Goal: Task Accomplishment & Management: Use online tool/utility

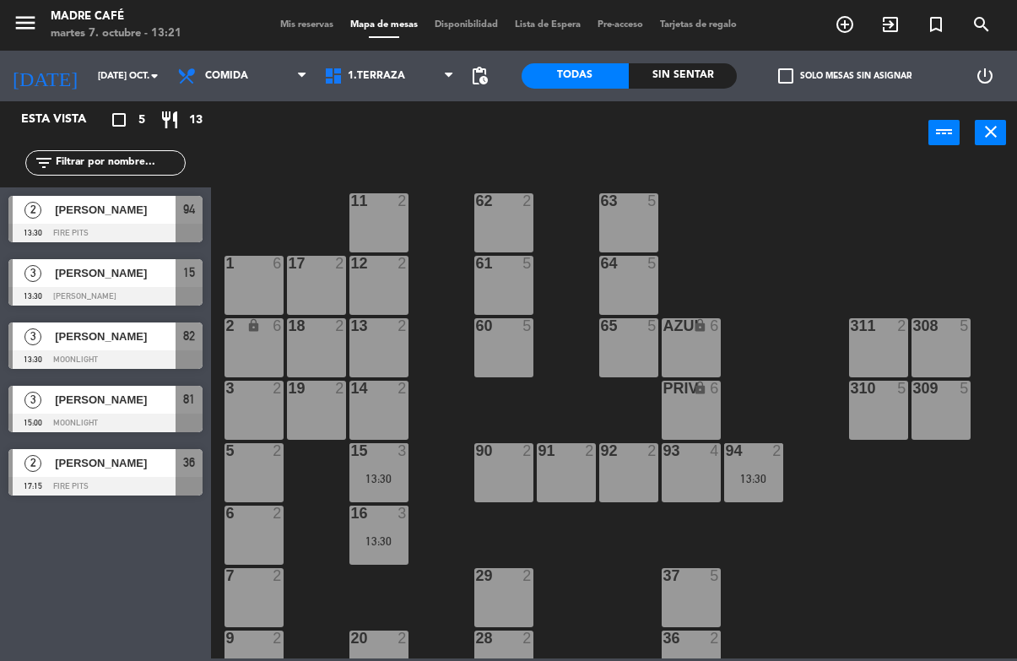
click at [156, 282] on span "[PERSON_NAME]" at bounding box center [115, 273] width 121 height 18
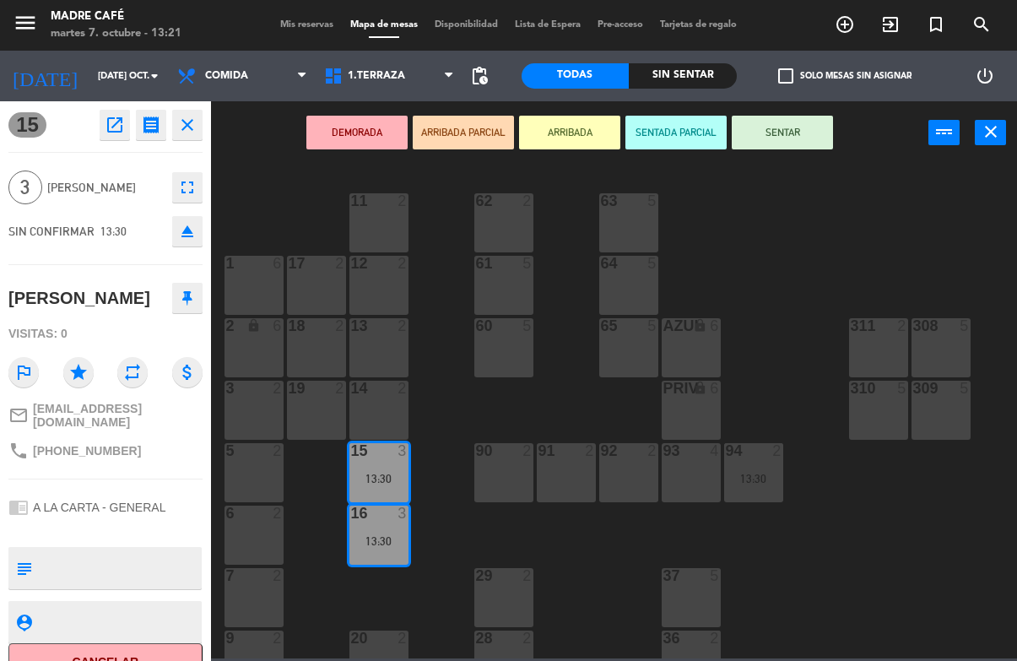
click at [799, 137] on button "SENTAR" at bounding box center [782, 133] width 101 height 34
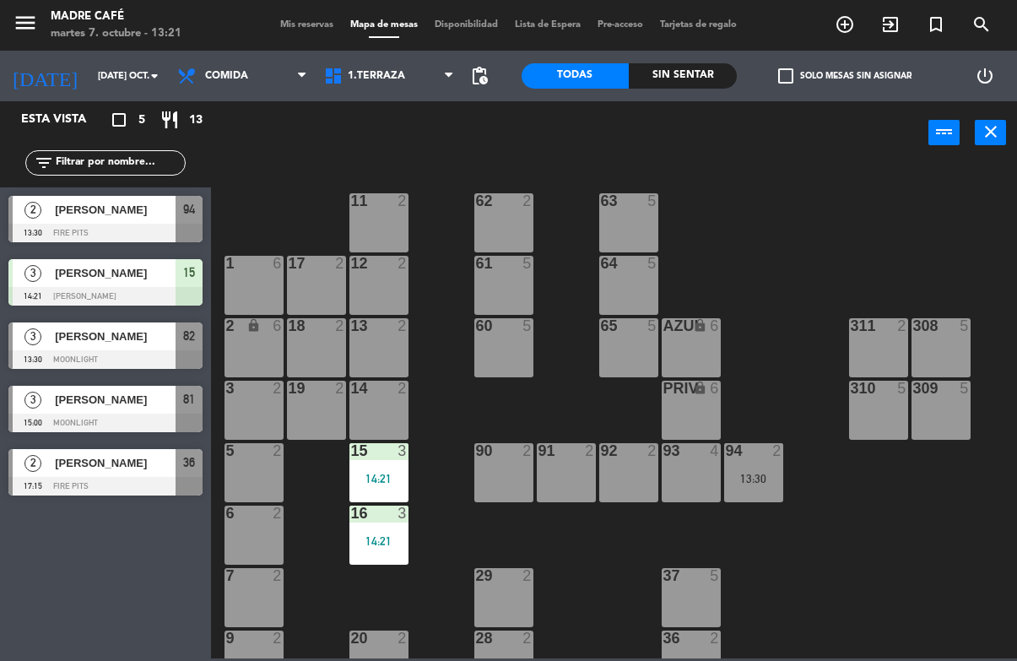
click at [63, 214] on span "[PERSON_NAME]" at bounding box center [115, 210] width 121 height 18
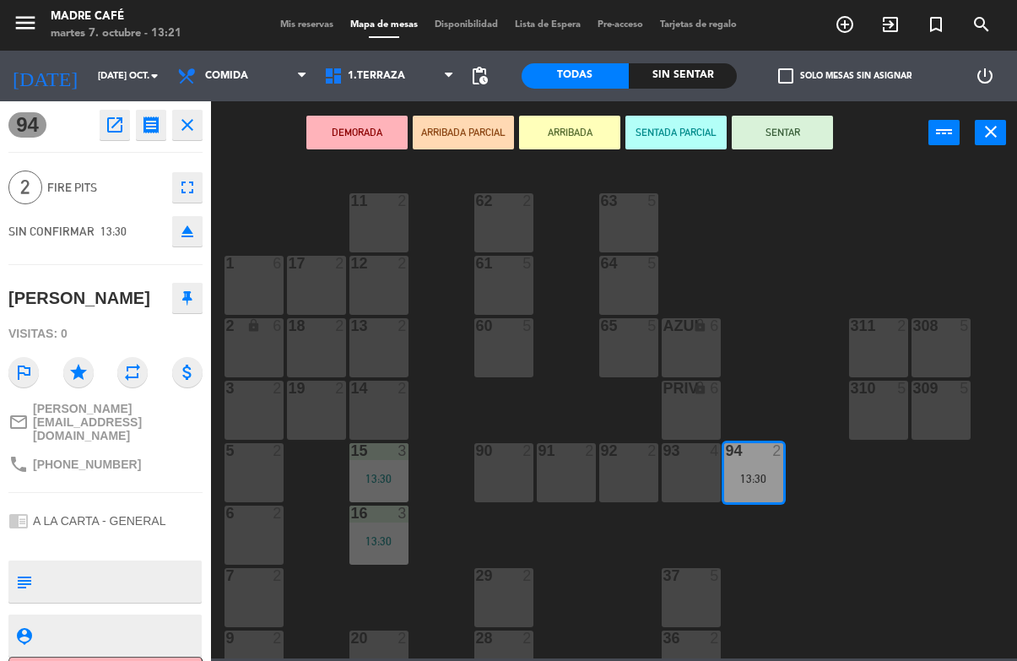
click at [810, 133] on button "SENTAR" at bounding box center [782, 133] width 101 height 34
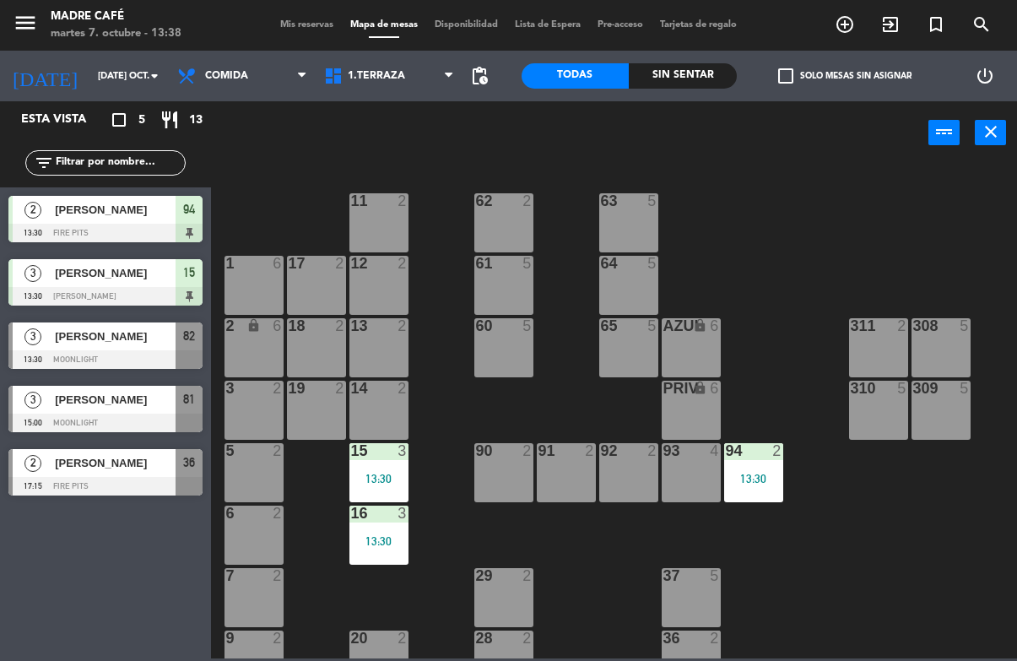
click at [95, 604] on div "Esta vista crop_square 5 restaurant 13 filter_list 2 Cristina Zaragoza 13:30 Fi…" at bounding box center [105, 381] width 211 height 560
click at [139, 345] on span "[PERSON_NAME]" at bounding box center [115, 337] width 121 height 18
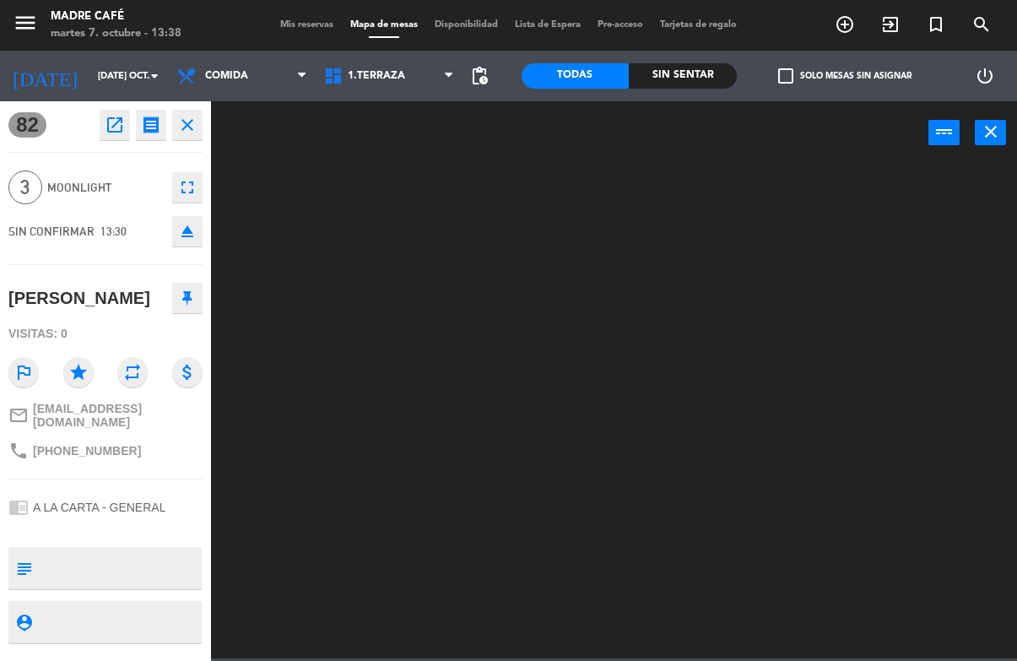
click at [186, 117] on icon "close" at bounding box center [187, 125] width 20 height 20
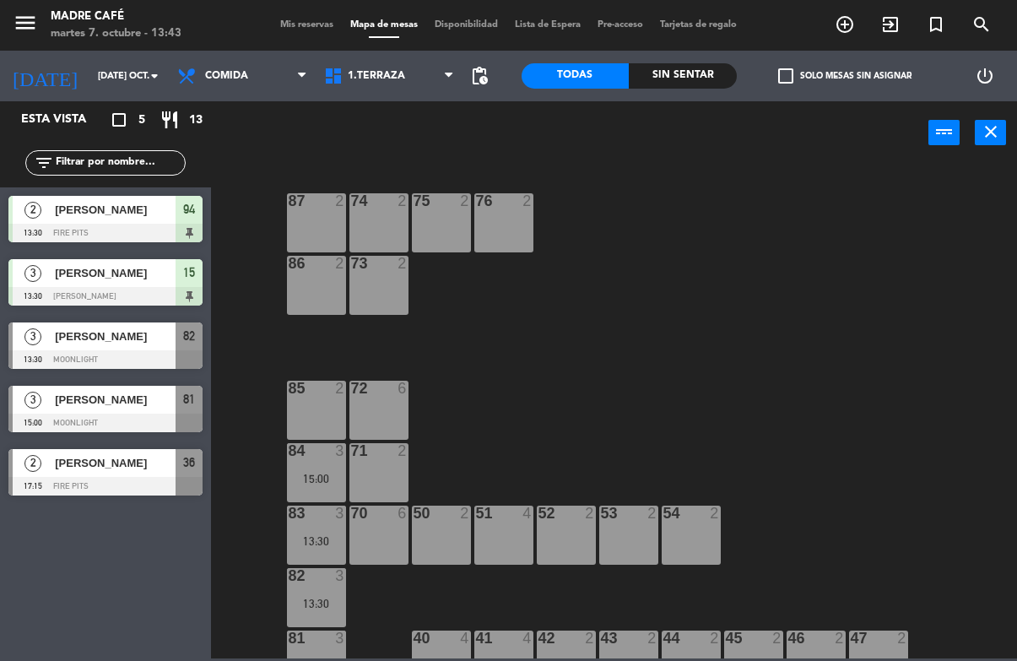
click at [147, 654] on div "Esta vista crop_square 5 restaurant 13 filter_list 2 Cristina Zaragoza 13:30 Fi…" at bounding box center [105, 381] width 211 height 560
click at [134, 339] on span "[PERSON_NAME]" at bounding box center [115, 337] width 121 height 18
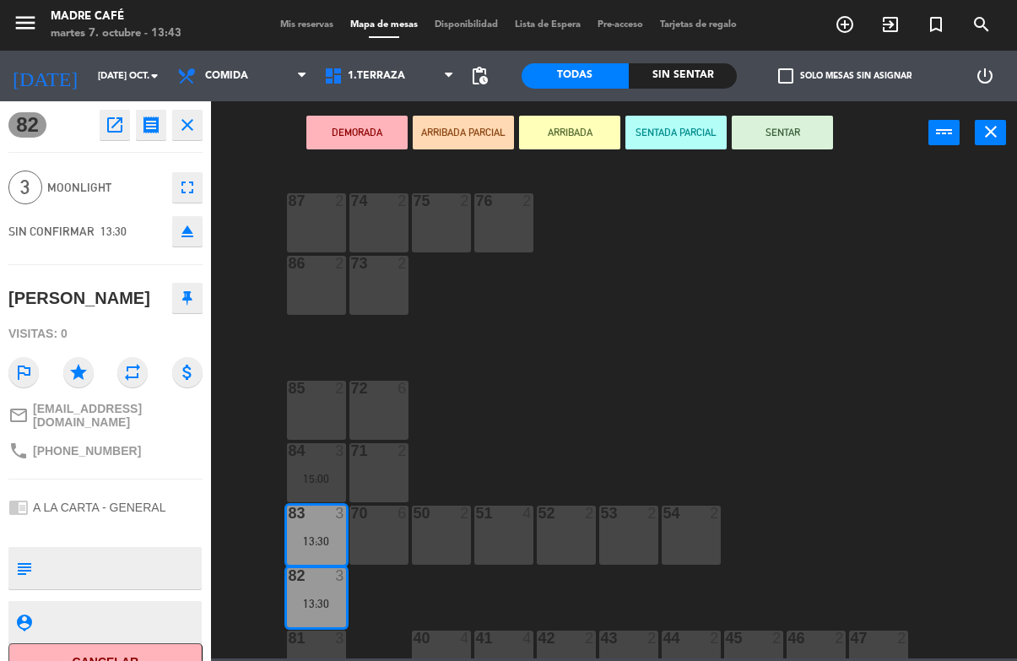
click at [182, 120] on icon "close" at bounding box center [187, 125] width 20 height 20
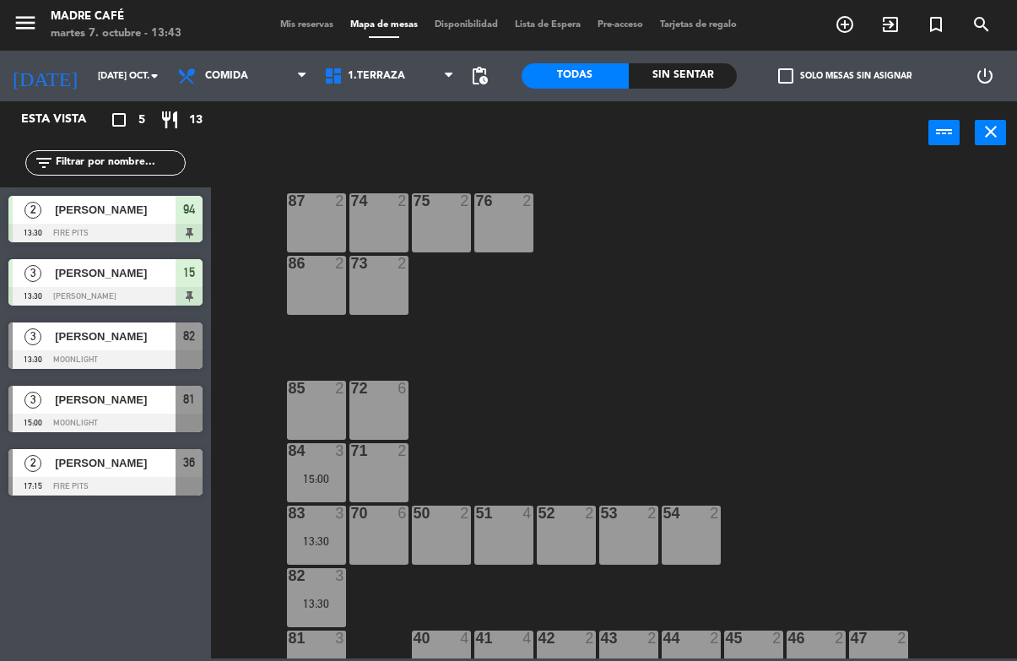
click at [91, 332] on span "[PERSON_NAME]" at bounding box center [115, 337] width 121 height 18
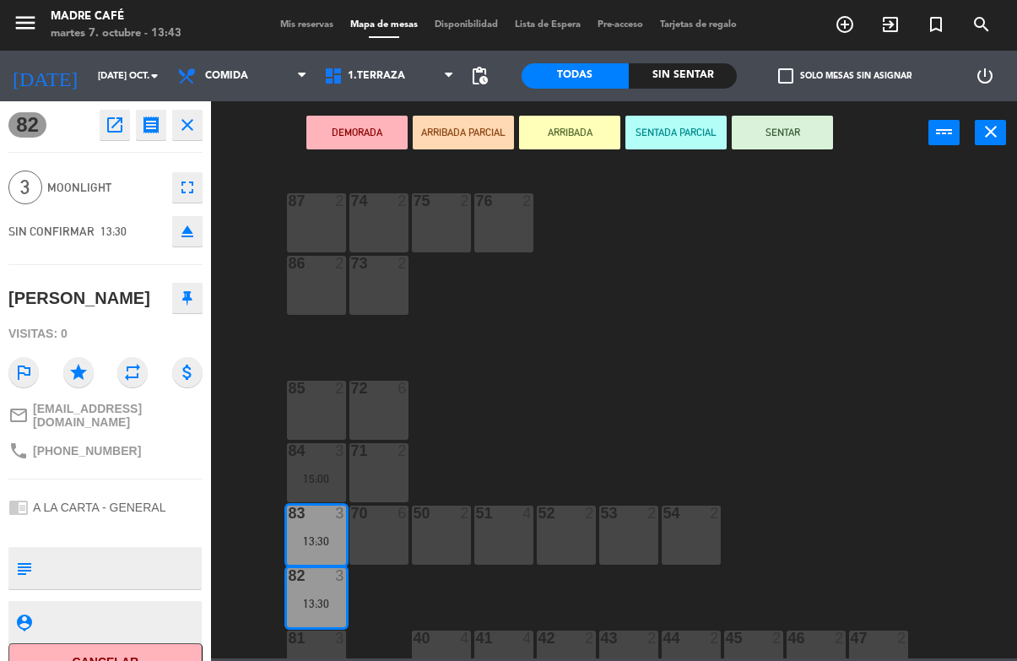
click at [787, 122] on button "SENTAR" at bounding box center [782, 133] width 101 height 34
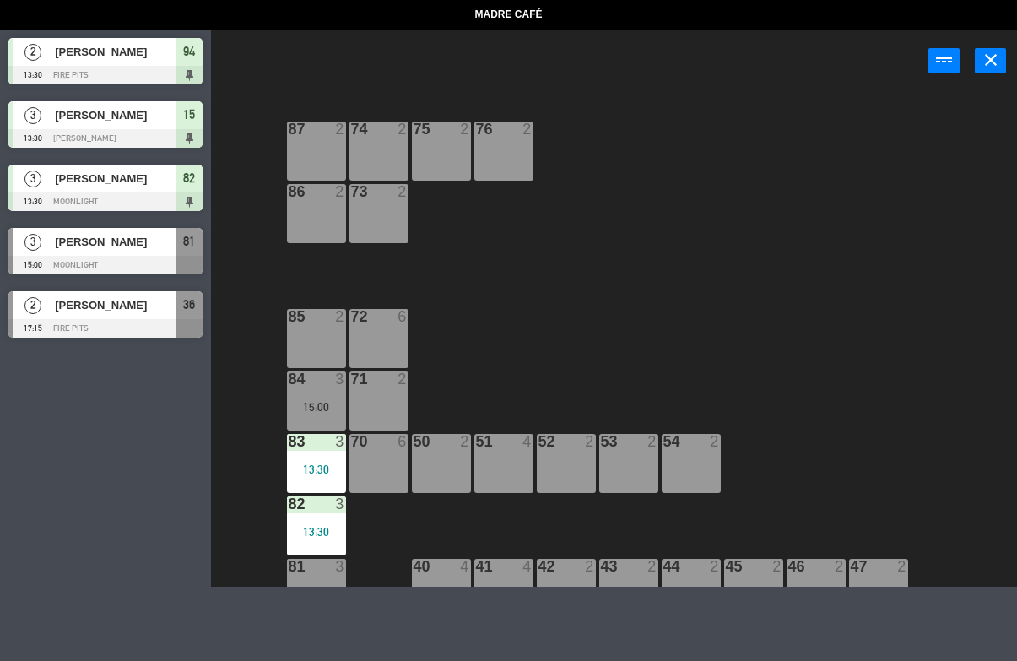
select select "lunch"
select select
